Goal: Transaction & Acquisition: Subscribe to service/newsletter

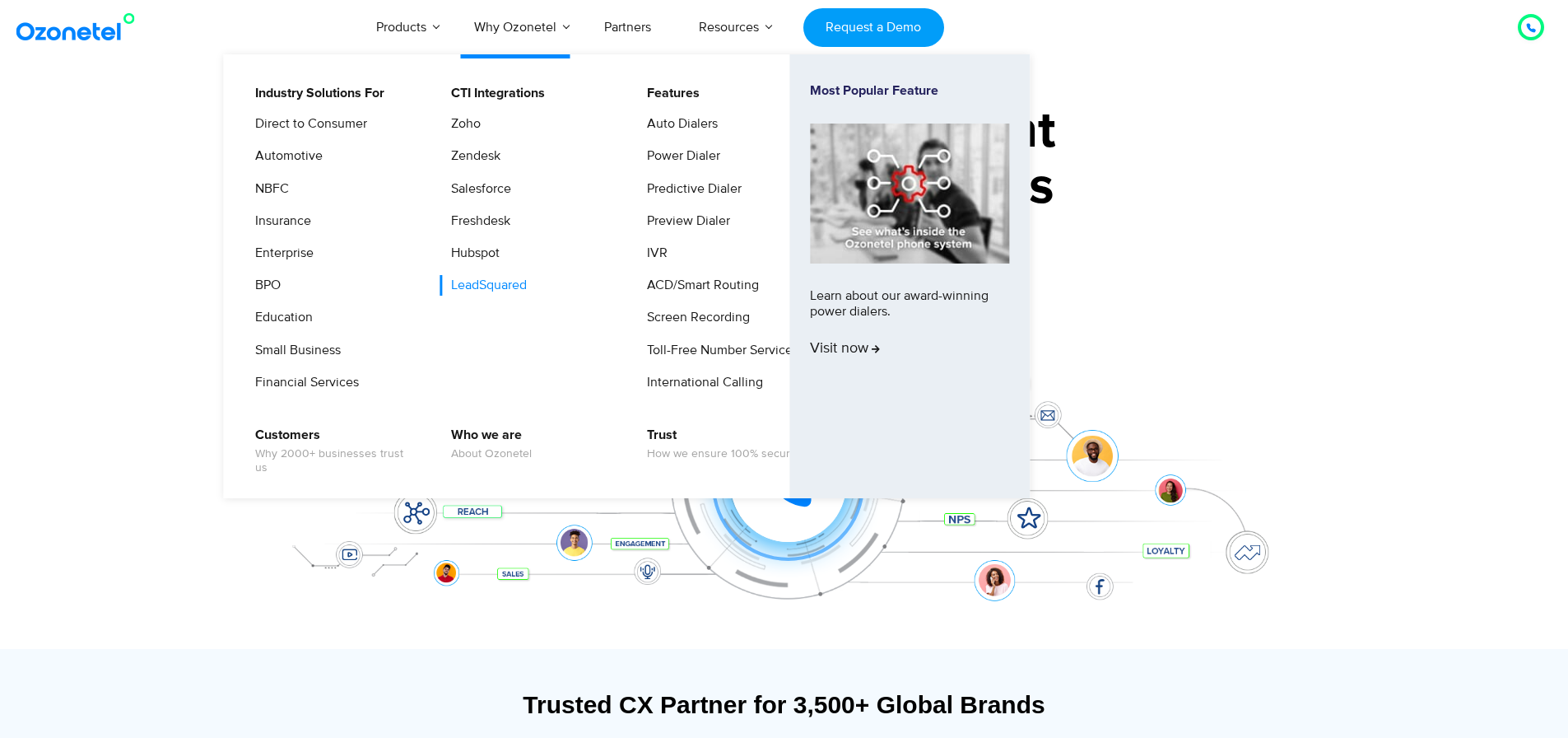
click at [505, 286] on link "LeadSquared" at bounding box center [484, 285] width 89 height 21
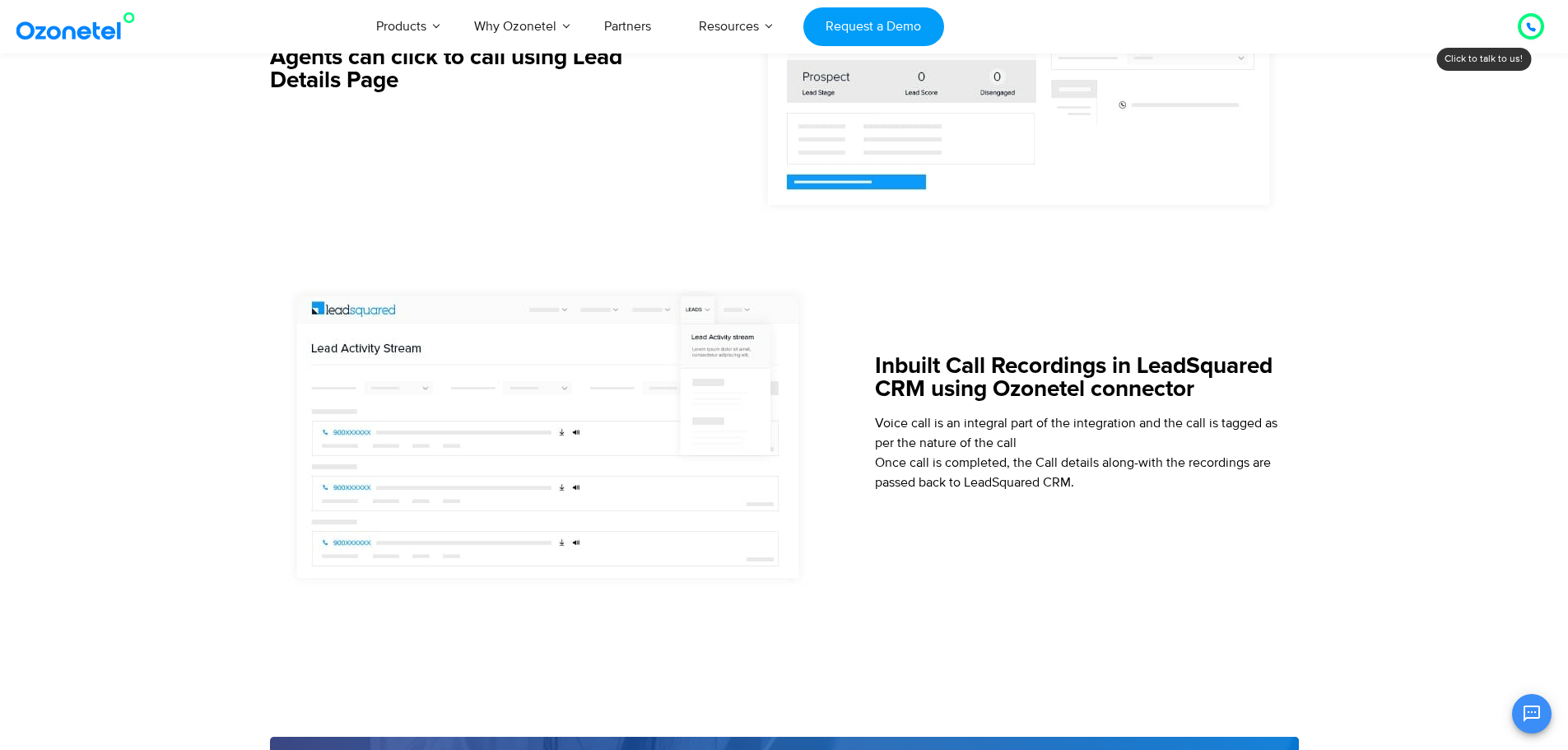
scroll to position [1921, 0]
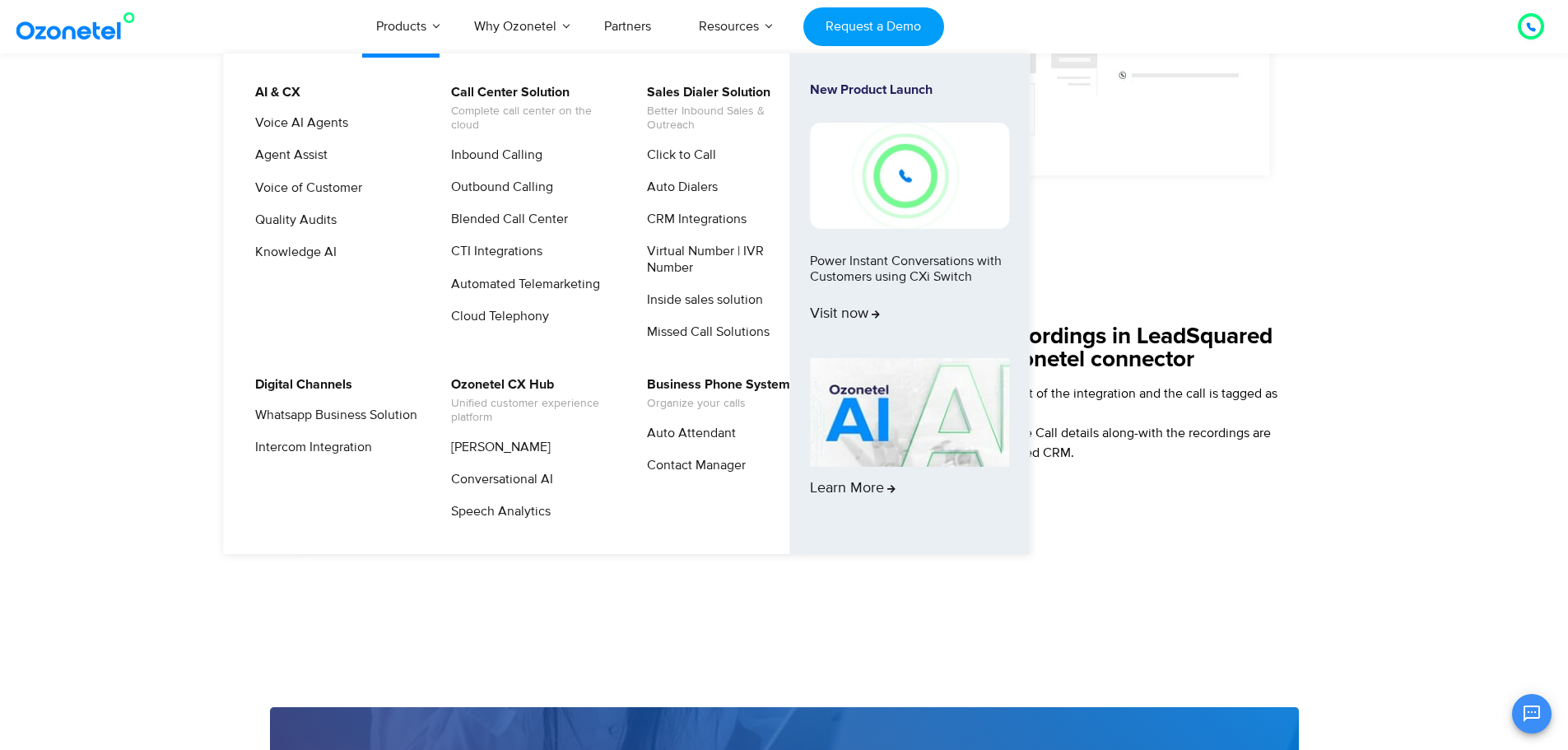
click at [920, 175] on img at bounding box center [910, 174] width 199 height 105
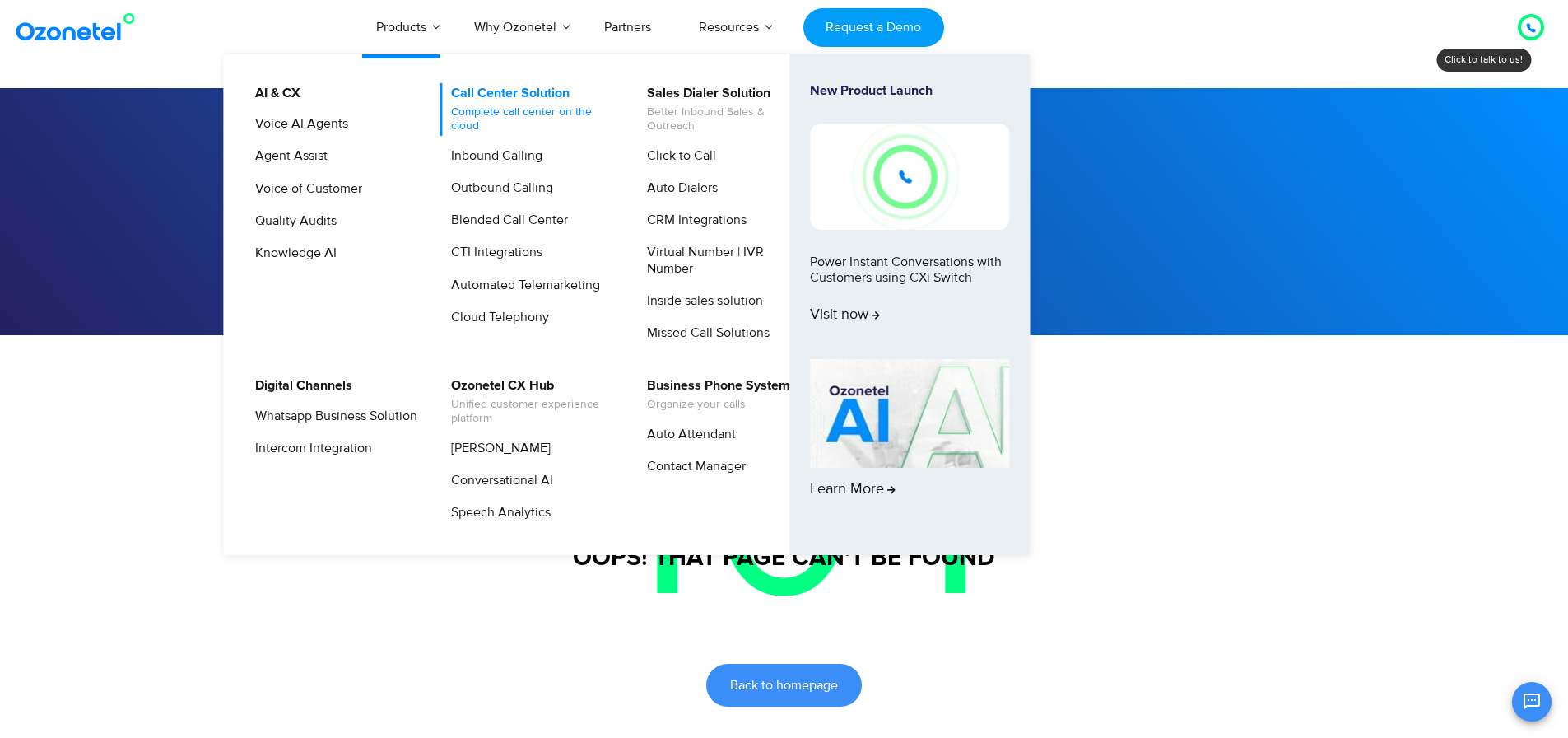
click at [498, 84] on link "Call Center Solution Complete call center on the cloud" at bounding box center [528, 110] width 175 height 53
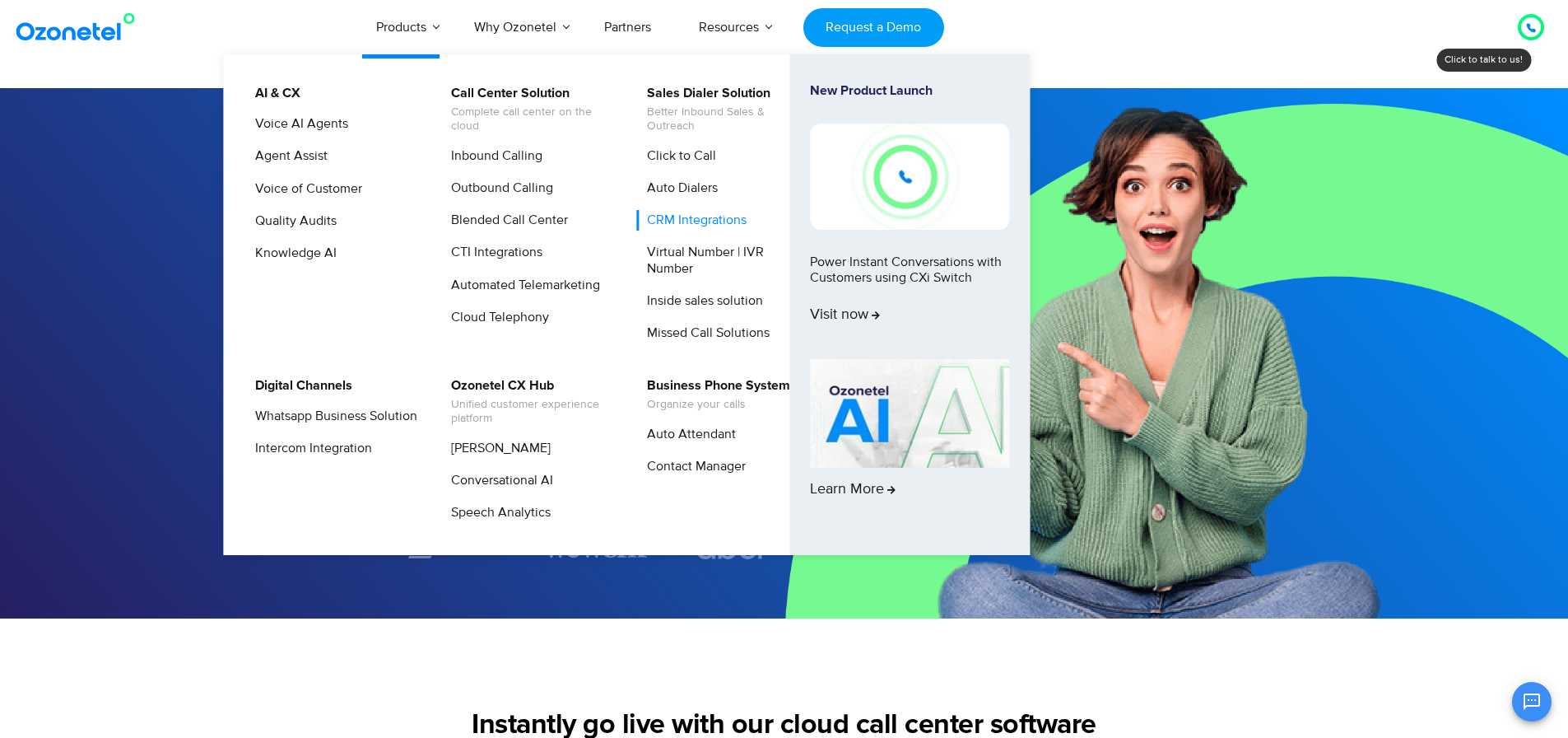
click at [688, 221] on link "CRM Integrations" at bounding box center [692, 220] width 112 height 21
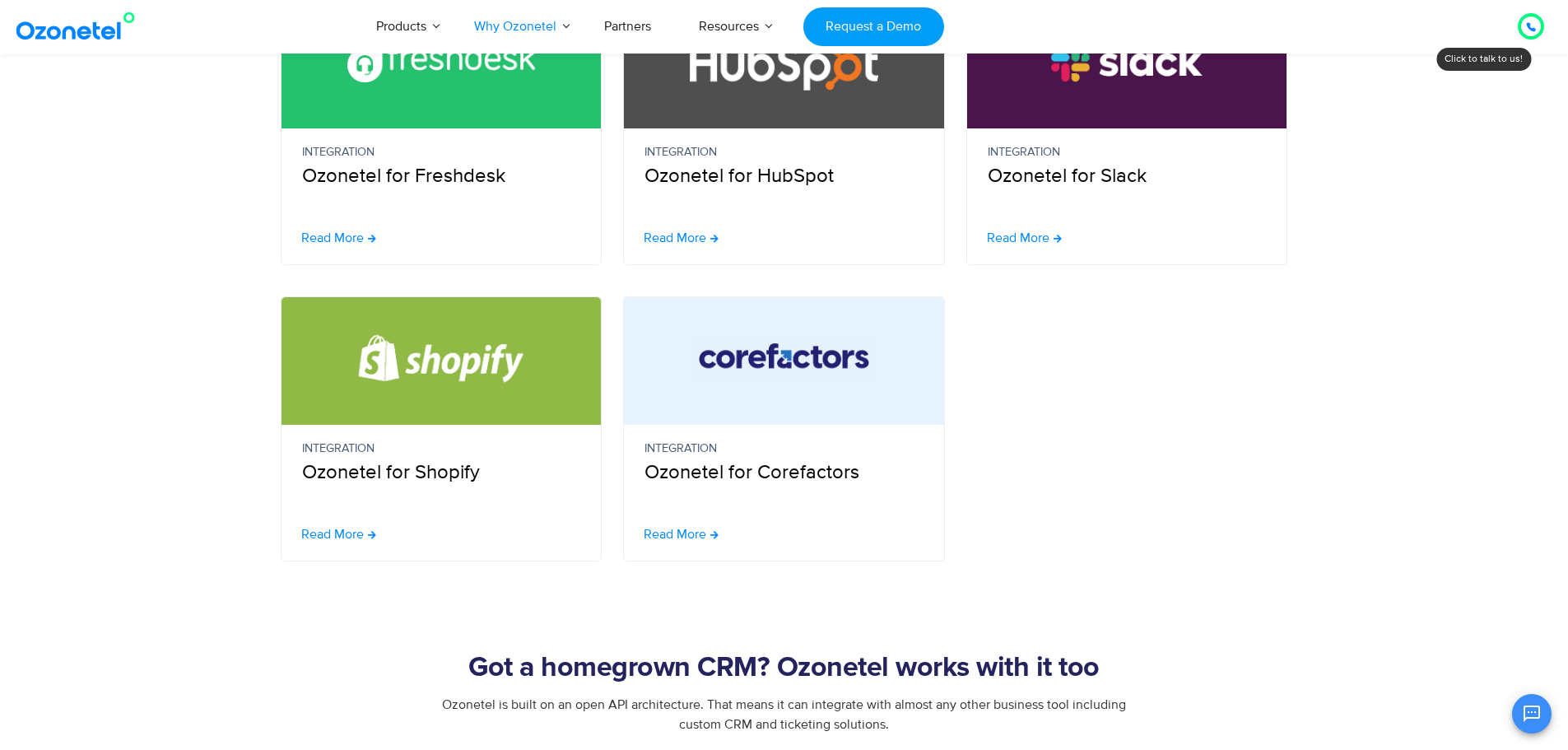
scroll to position [1097, 0]
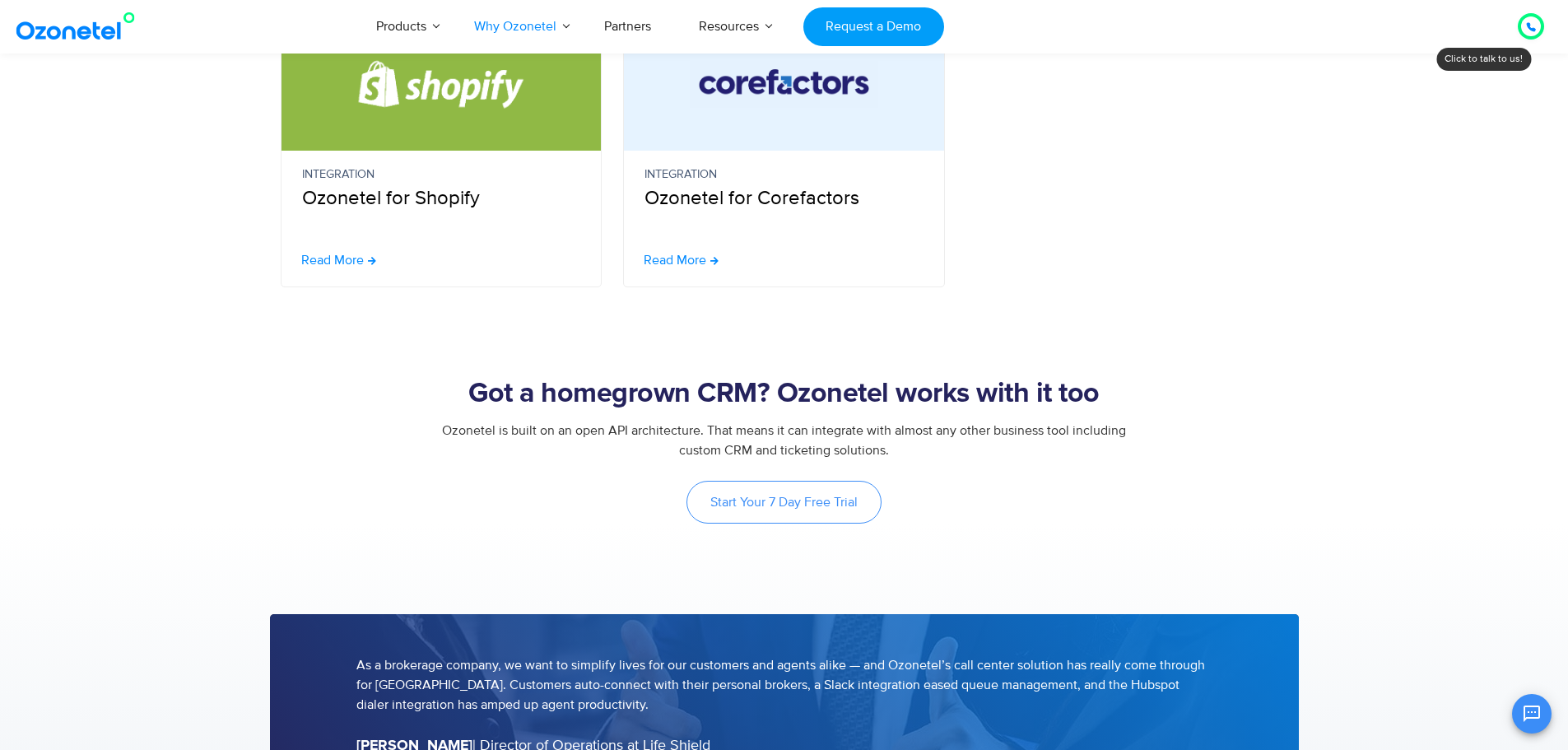
click at [765, 512] on link "Start Your 7 Day Free Trial" at bounding box center [784, 502] width 195 height 43
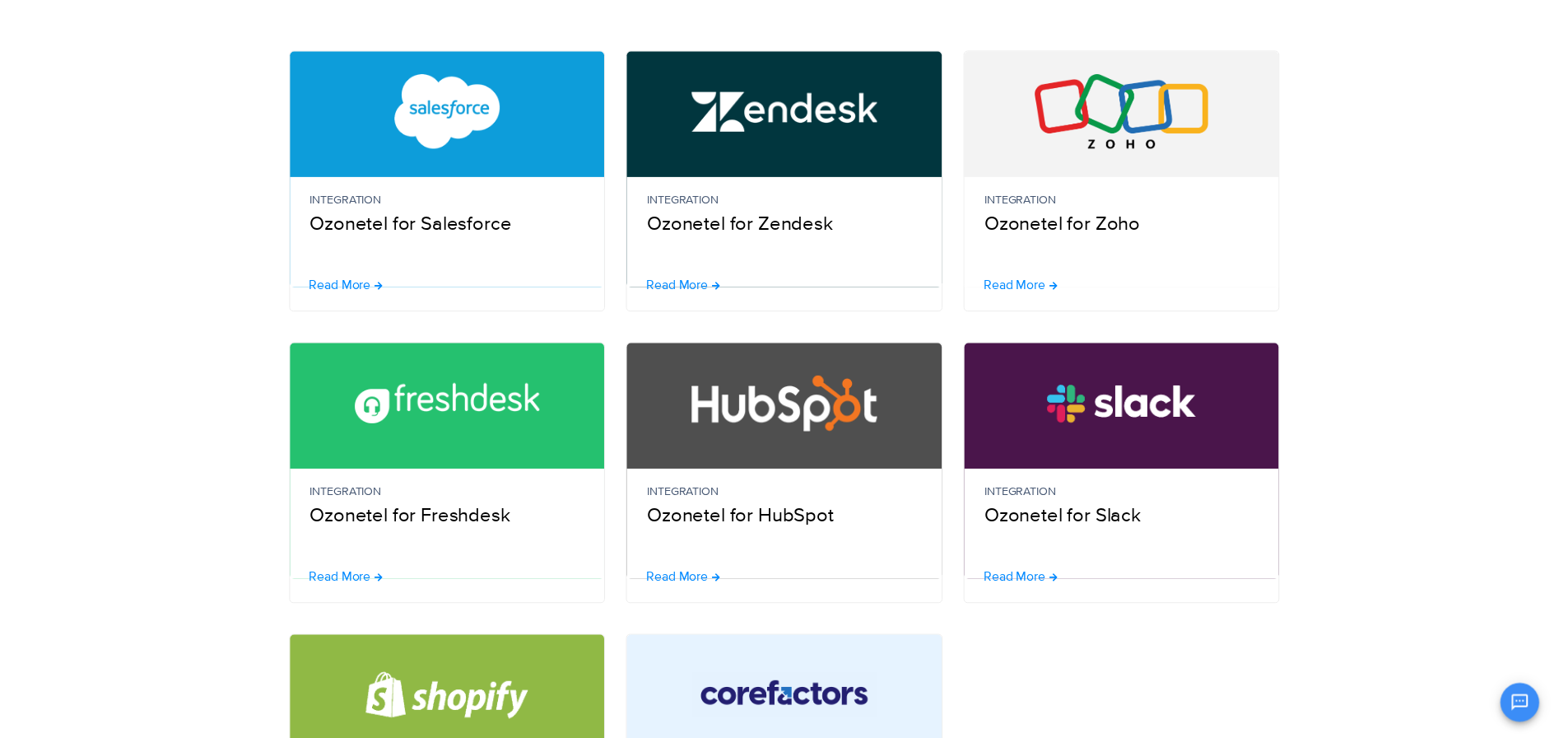
scroll to position [0, 0]
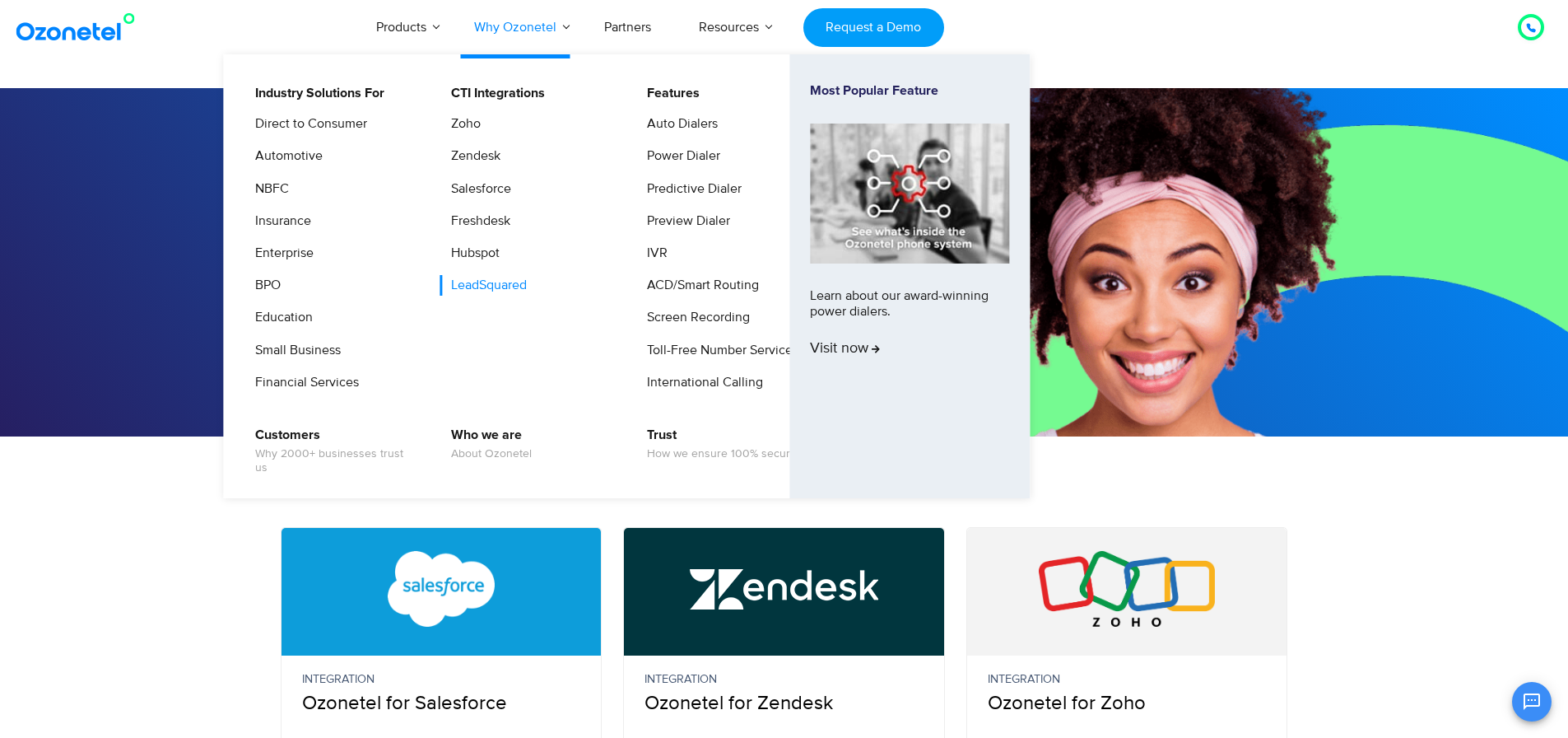
click at [467, 280] on link "LeadSquared" at bounding box center [484, 285] width 89 height 21
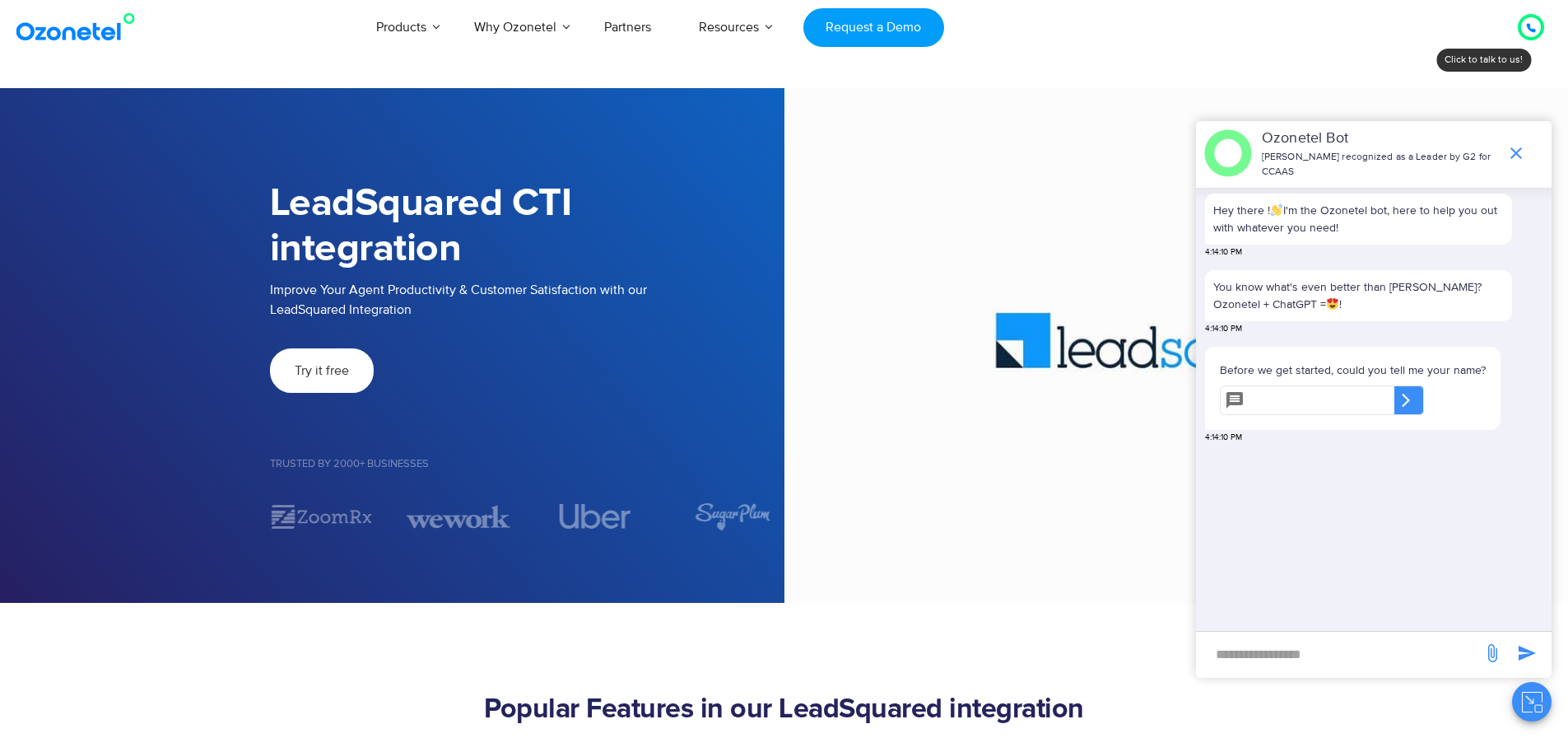
click at [310, 377] on span "Try it free" at bounding box center [321, 370] width 54 height 13
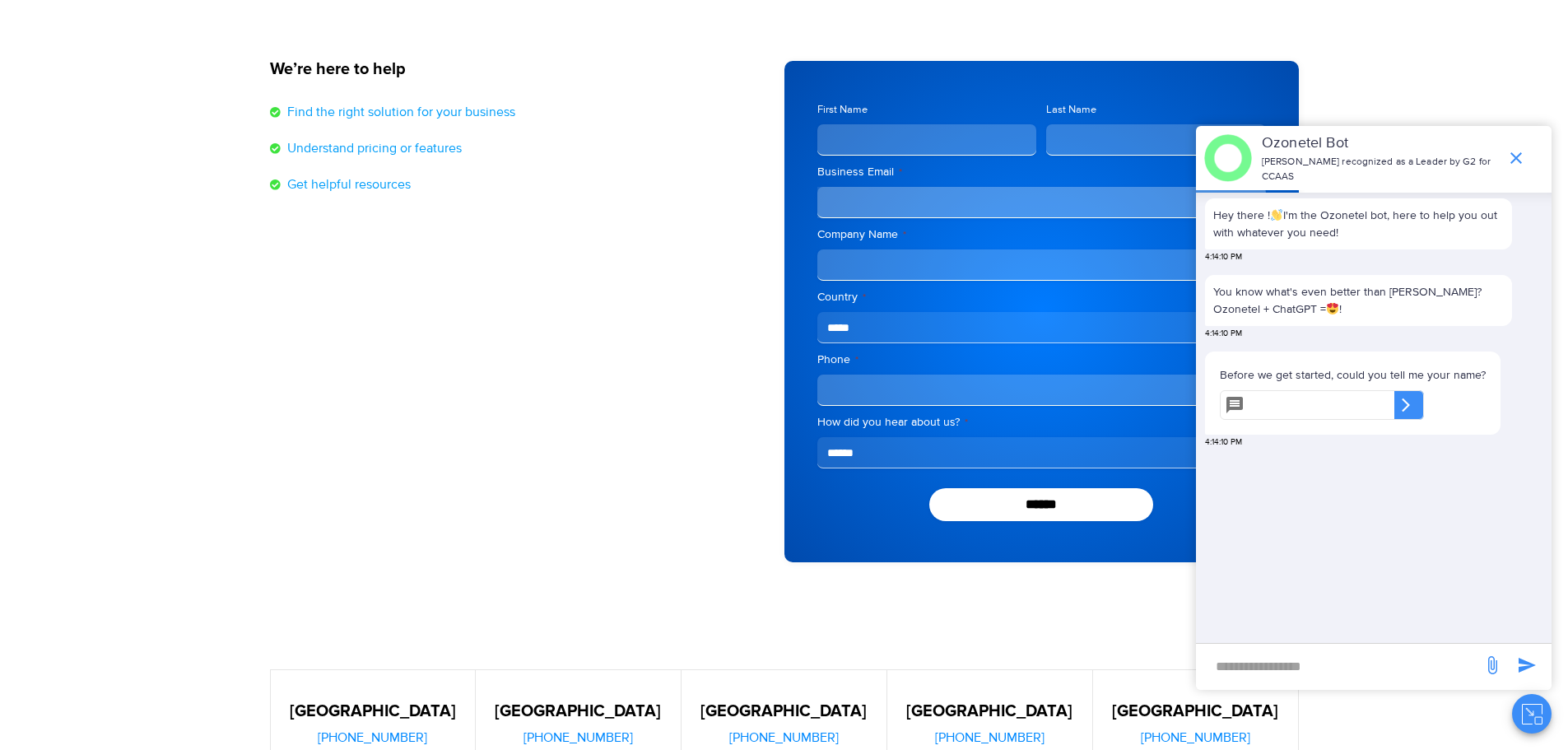
scroll to position [274, 0]
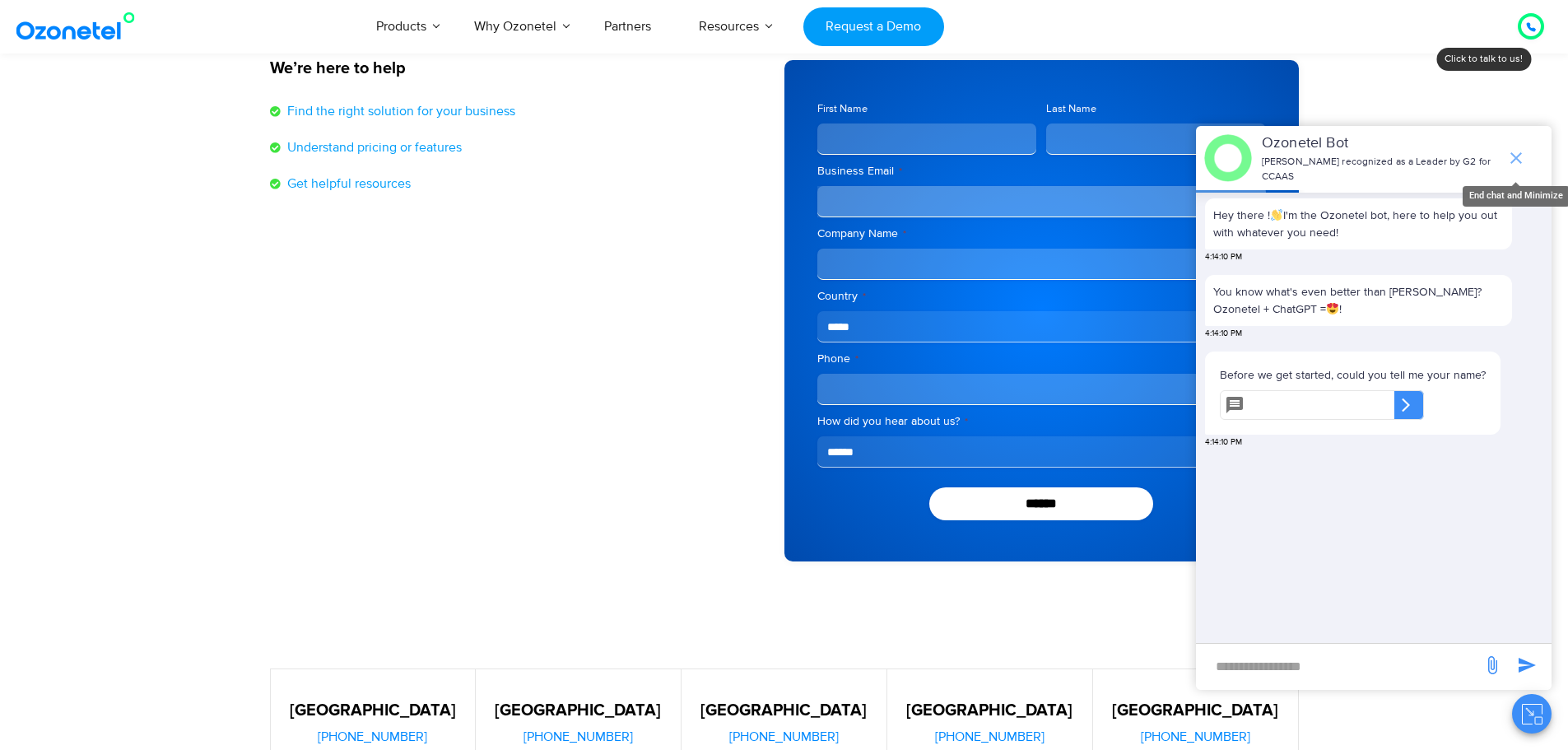
click at [1518, 153] on icon "end chat or minimize" at bounding box center [1516, 158] width 20 height 20
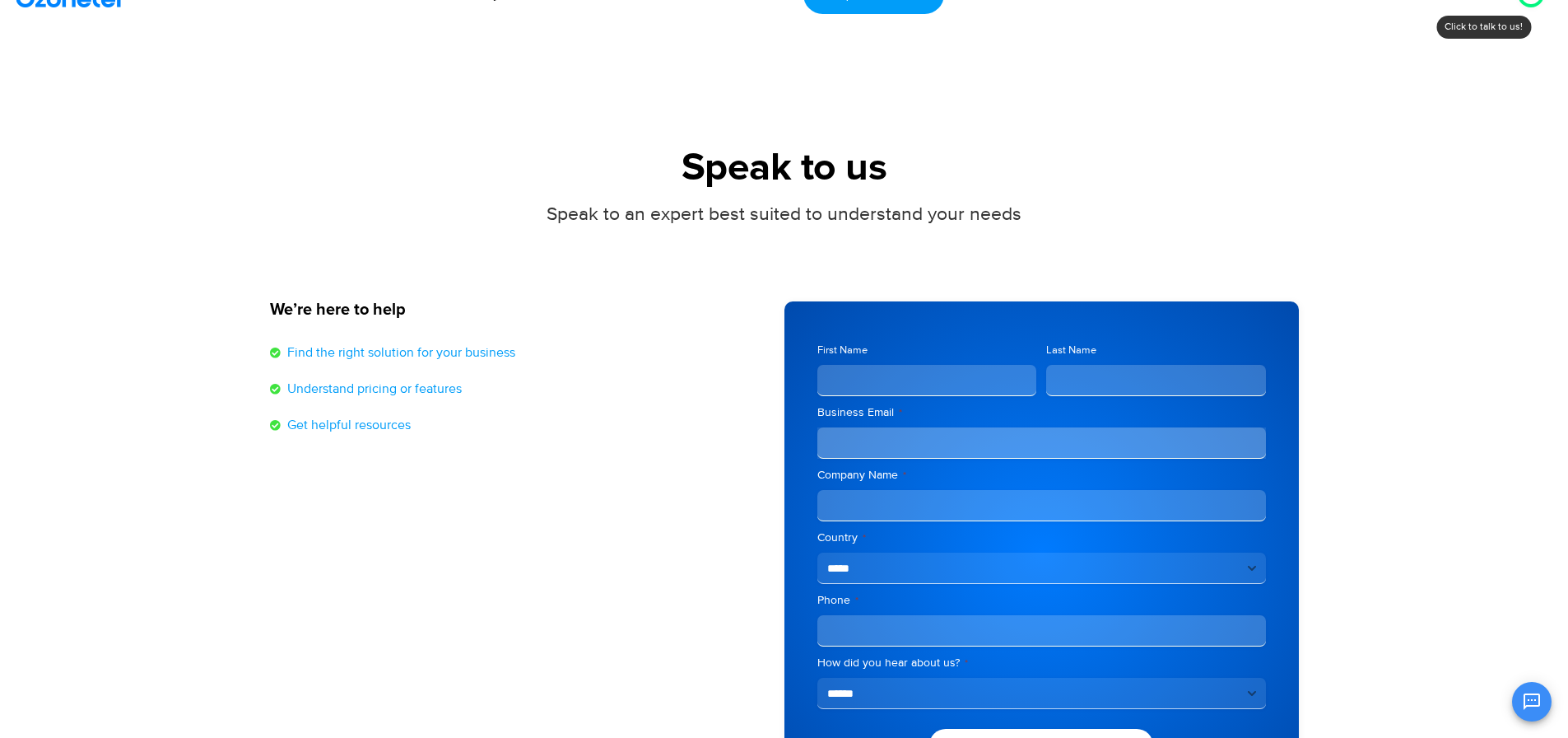
scroll to position [0, 0]
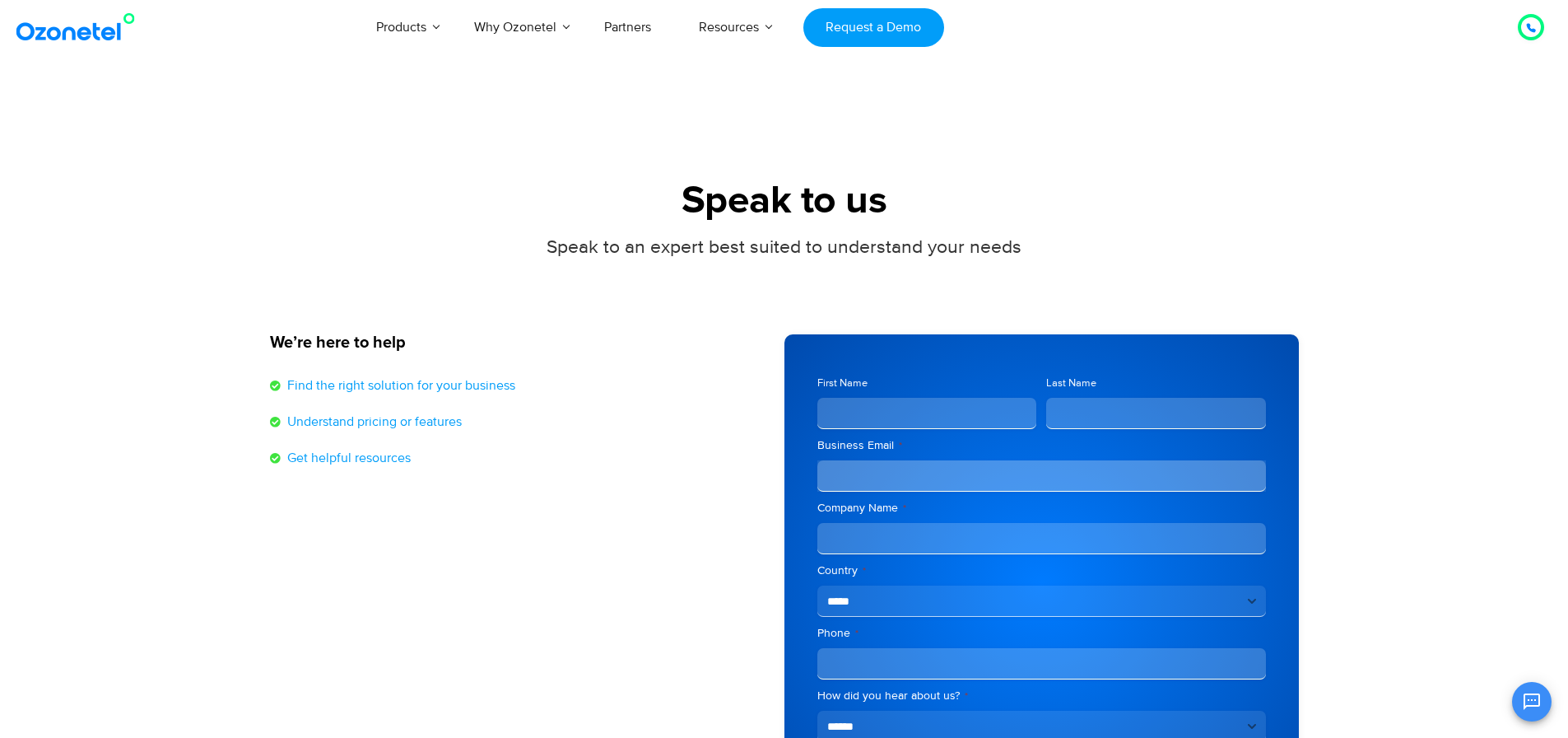
scroll to position [99, 0]
